Goal: Transaction & Acquisition: Purchase product/service

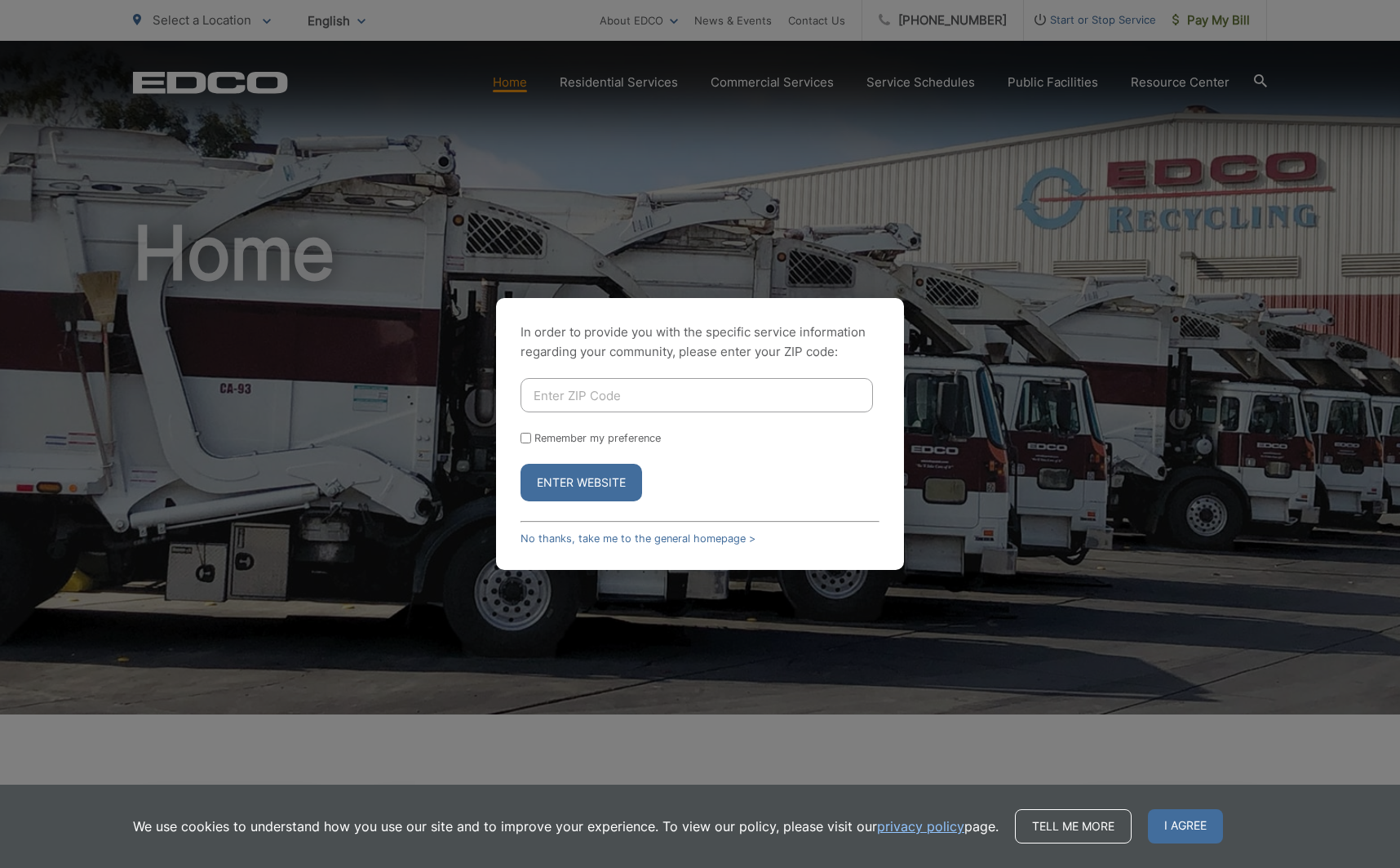
click at [595, 403] on input "Enter ZIP Code" at bounding box center [697, 394] width 353 height 34
type input "92027"
click at [576, 474] on button "Enter Website" at bounding box center [581, 482] width 122 height 37
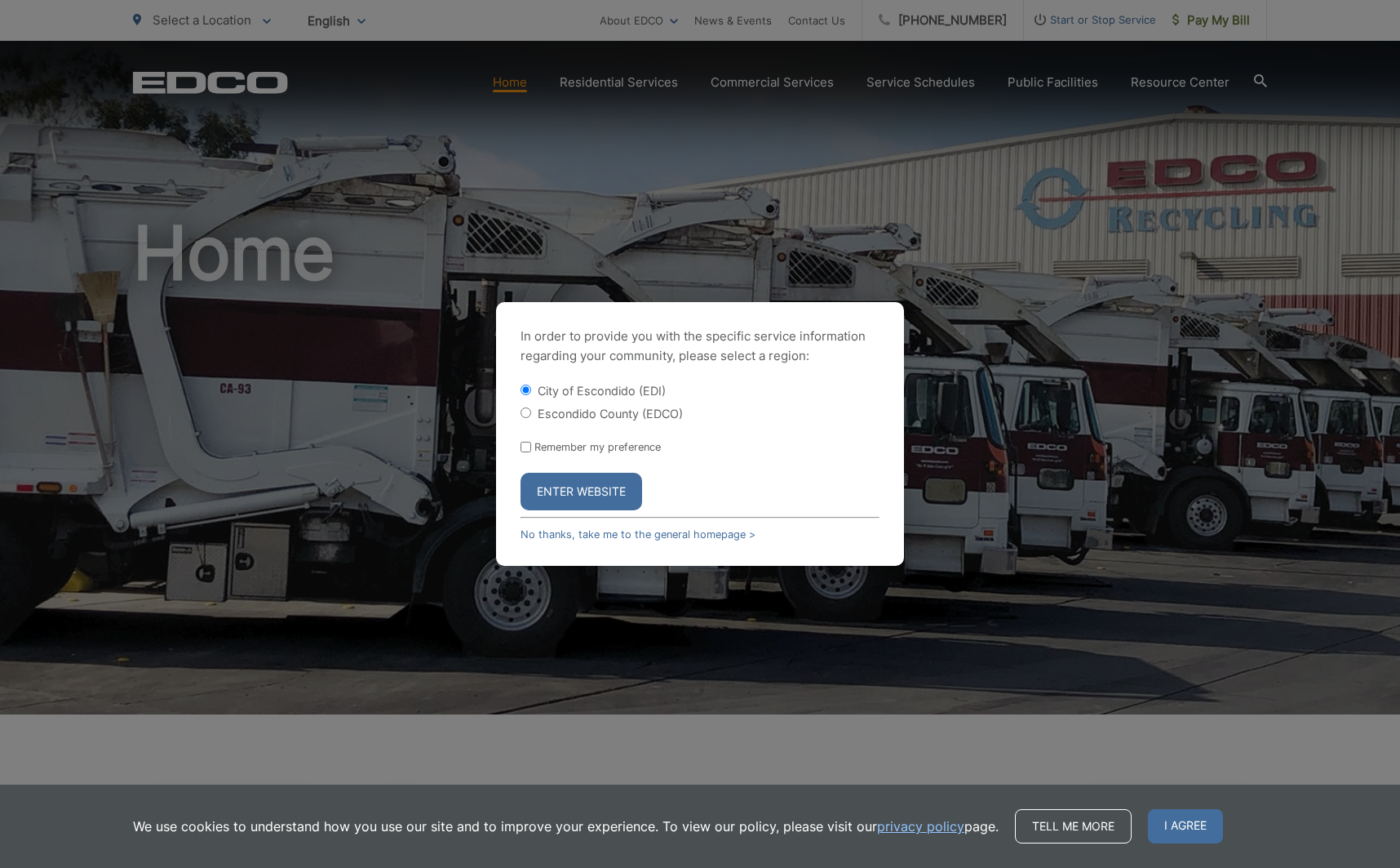
click at [523, 414] on input "Escondido County (EDCO)" at bounding box center [525, 413] width 11 height 11
radio input "true"
click at [588, 493] on button "Enter Website" at bounding box center [581, 492] width 122 height 37
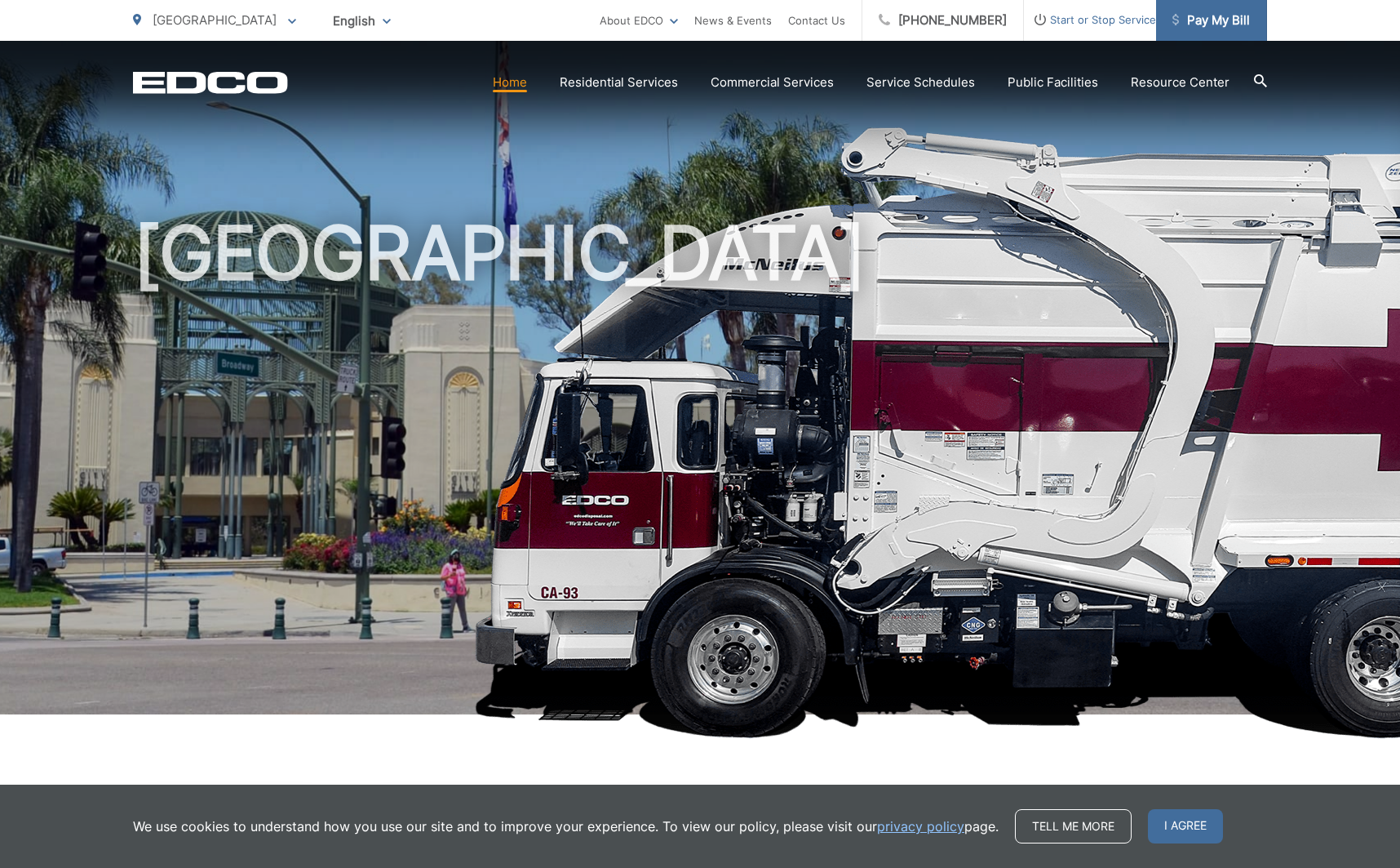
click at [1203, 15] on span "Pay My Bill" at bounding box center [1211, 20] width 77 height 20
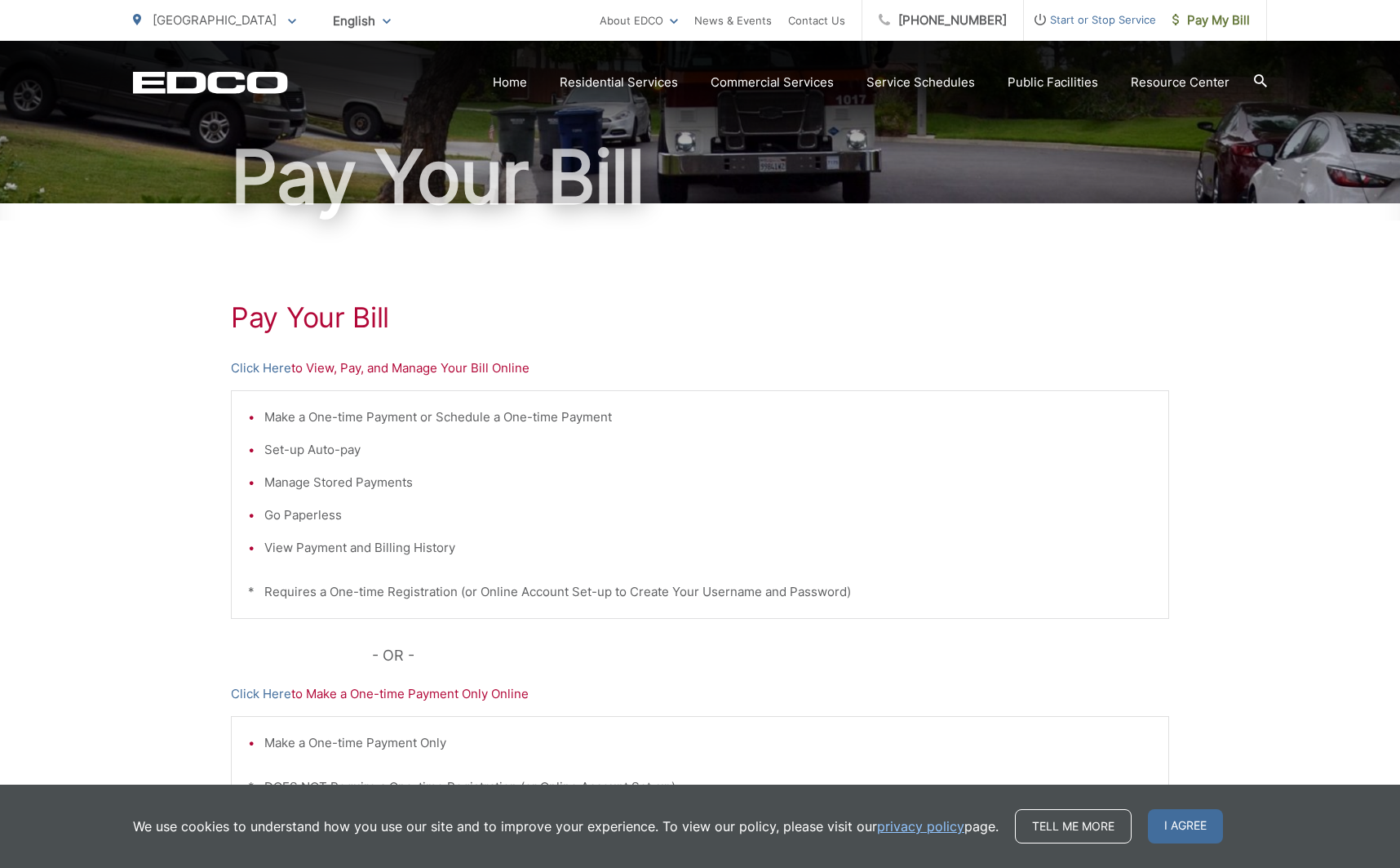
scroll to position [122, 0]
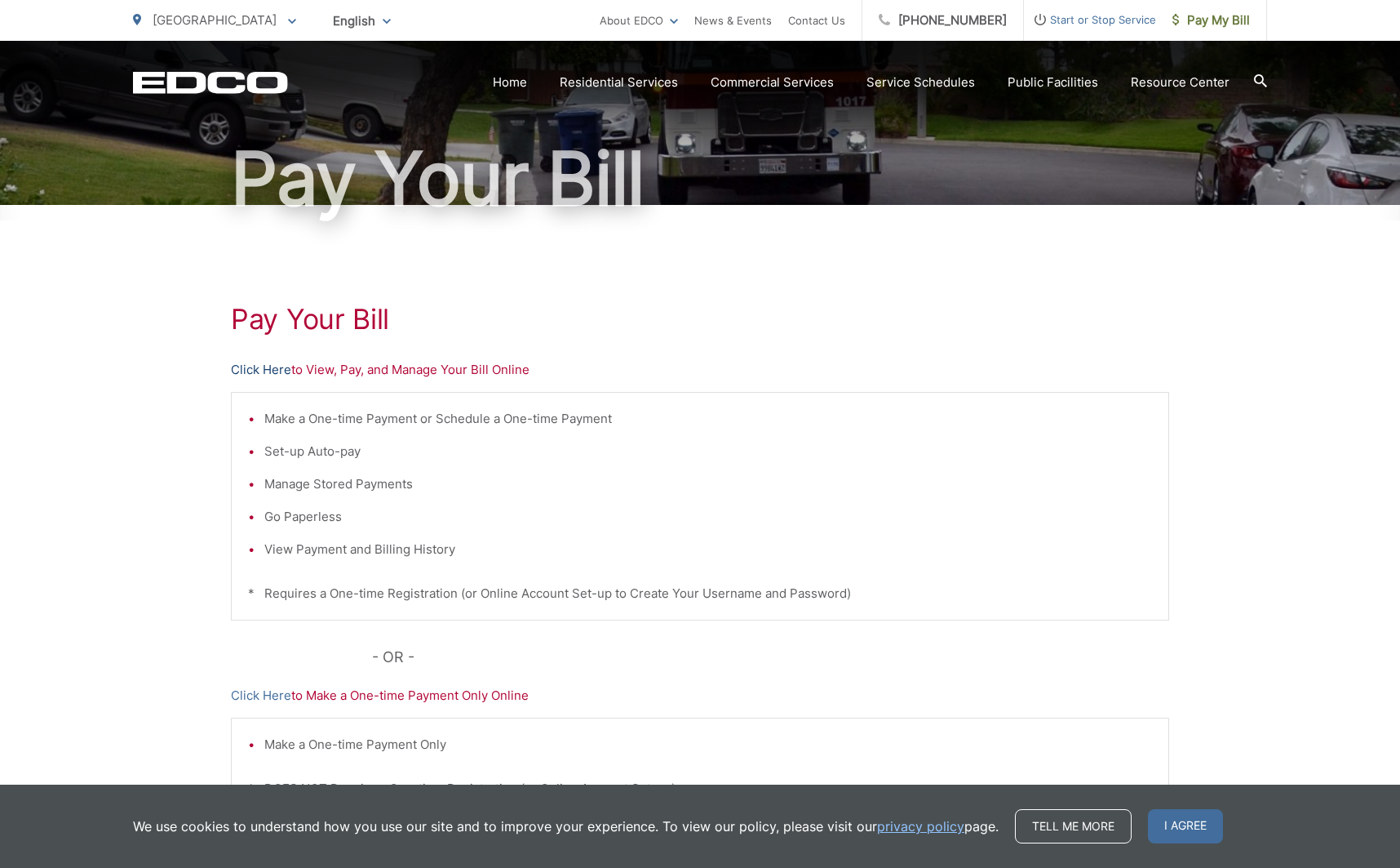
click at [252, 368] on link "Click Here" at bounding box center [261, 370] width 60 height 20
